Goal: Task Accomplishment & Management: Use online tool/utility

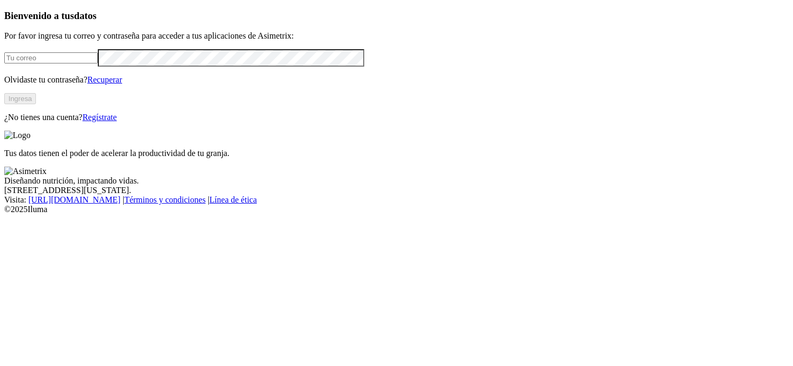
type input "[PERSON_NAME][EMAIL_ADDRESS][PERSON_NAME][DOMAIN_NAME]"
click at [36, 104] on button "Ingresa" at bounding box center [20, 98] width 32 height 11
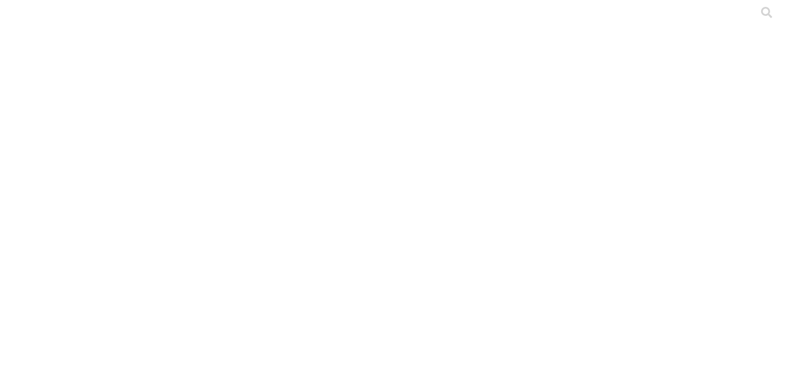
click at [13, 19] on icon at bounding box center [20, 215] width 33 height 423
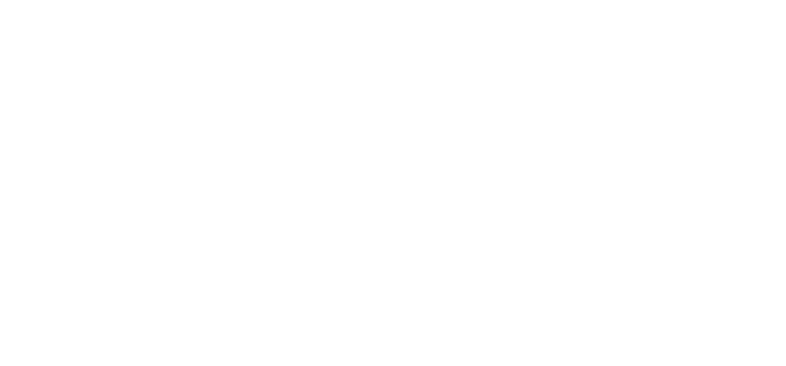
click at [29, 17] on icon at bounding box center [20, 215] width 33 height 423
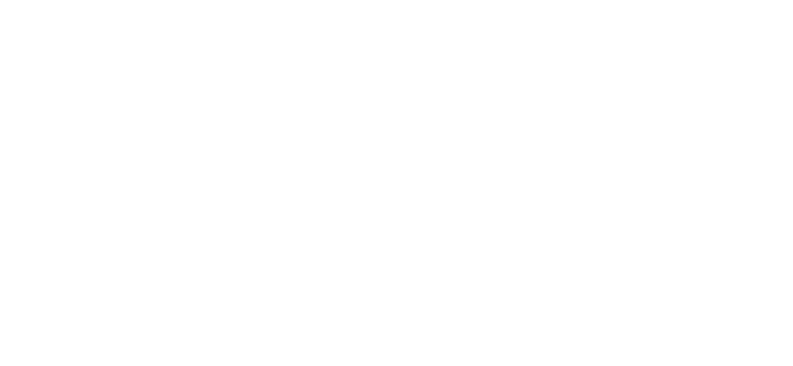
click at [22, 14] on icon at bounding box center [20, 215] width 33 height 423
click at [27, 19] on icon at bounding box center [20, 215] width 33 height 423
